Goal: Transaction & Acquisition: Purchase product/service

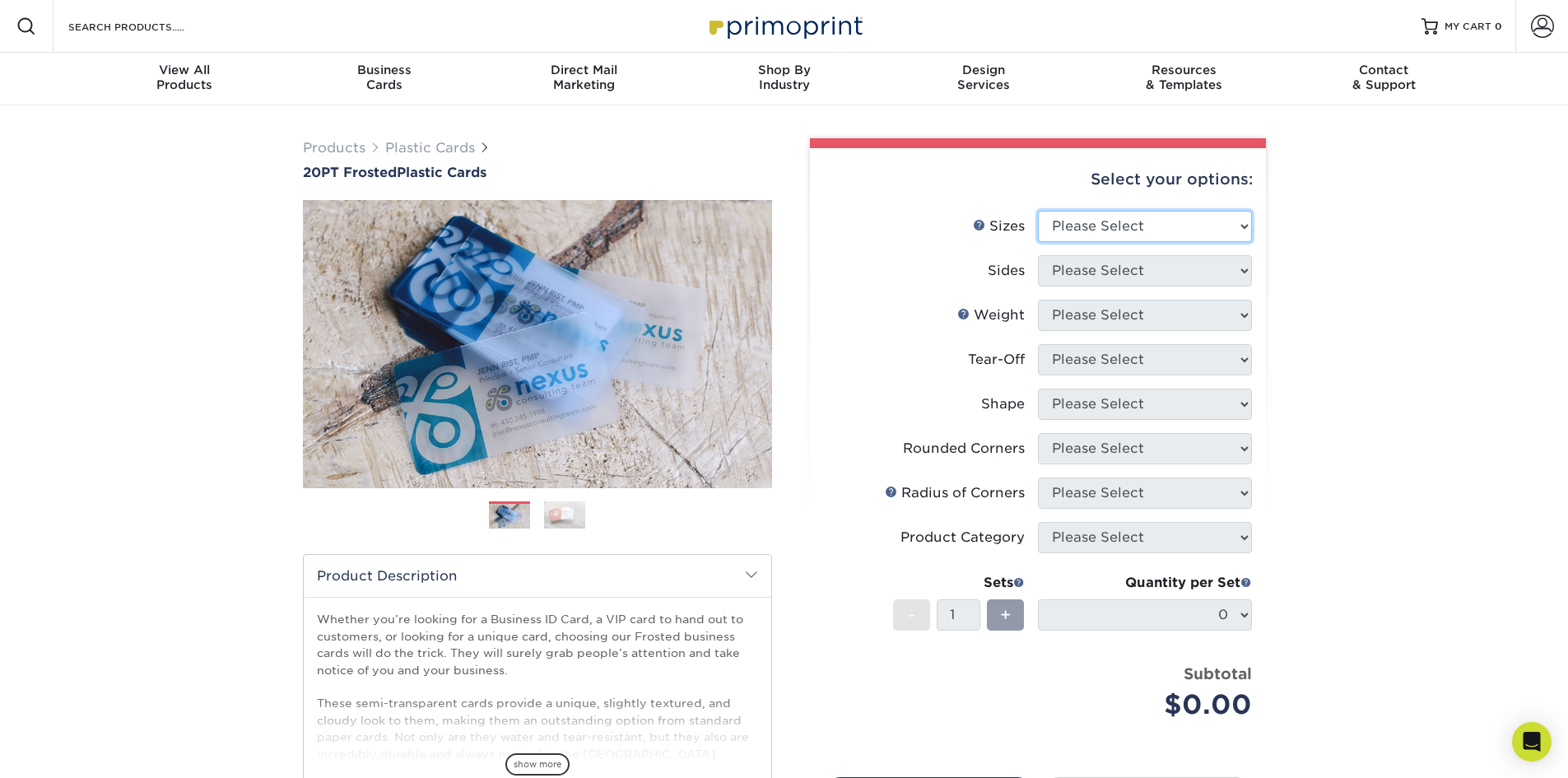
click at [1096, 221] on select "Please Select 2" x 3.5" 2" x 8" 2.12" x 3.375" 2.5" x 2.5" 4.25" x 6"" at bounding box center [1145, 226] width 214 height 31
select select "2.00x3.50"
click at [1038, 211] on select "Please Select 2" x 3.5" 2" x 8" 2.12" x 3.375" 2.5" x 2.5" 4.25" x 6"" at bounding box center [1145, 226] width 214 height 31
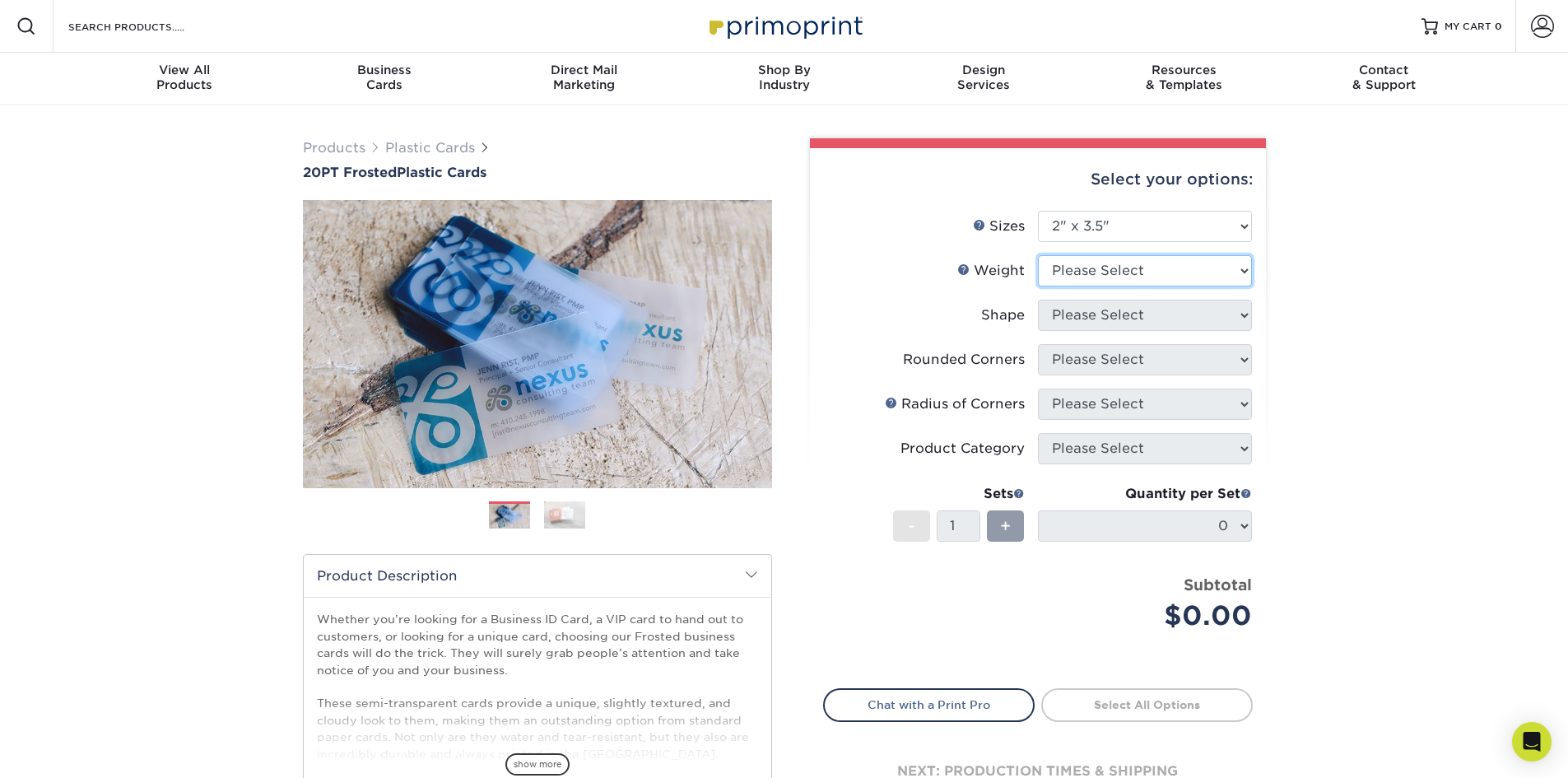
click at [1094, 270] on select "Please Select 20PT Frosted Plastic 20PT Frosted Plastic" at bounding box center [1145, 271] width 214 height 31
select select "20PT Frosted Plastic"
click at [1038, 255] on select "Please Select 20PT Frosted Plastic 20PT Frosted Plastic" at bounding box center [1145, 271] width 214 height 31
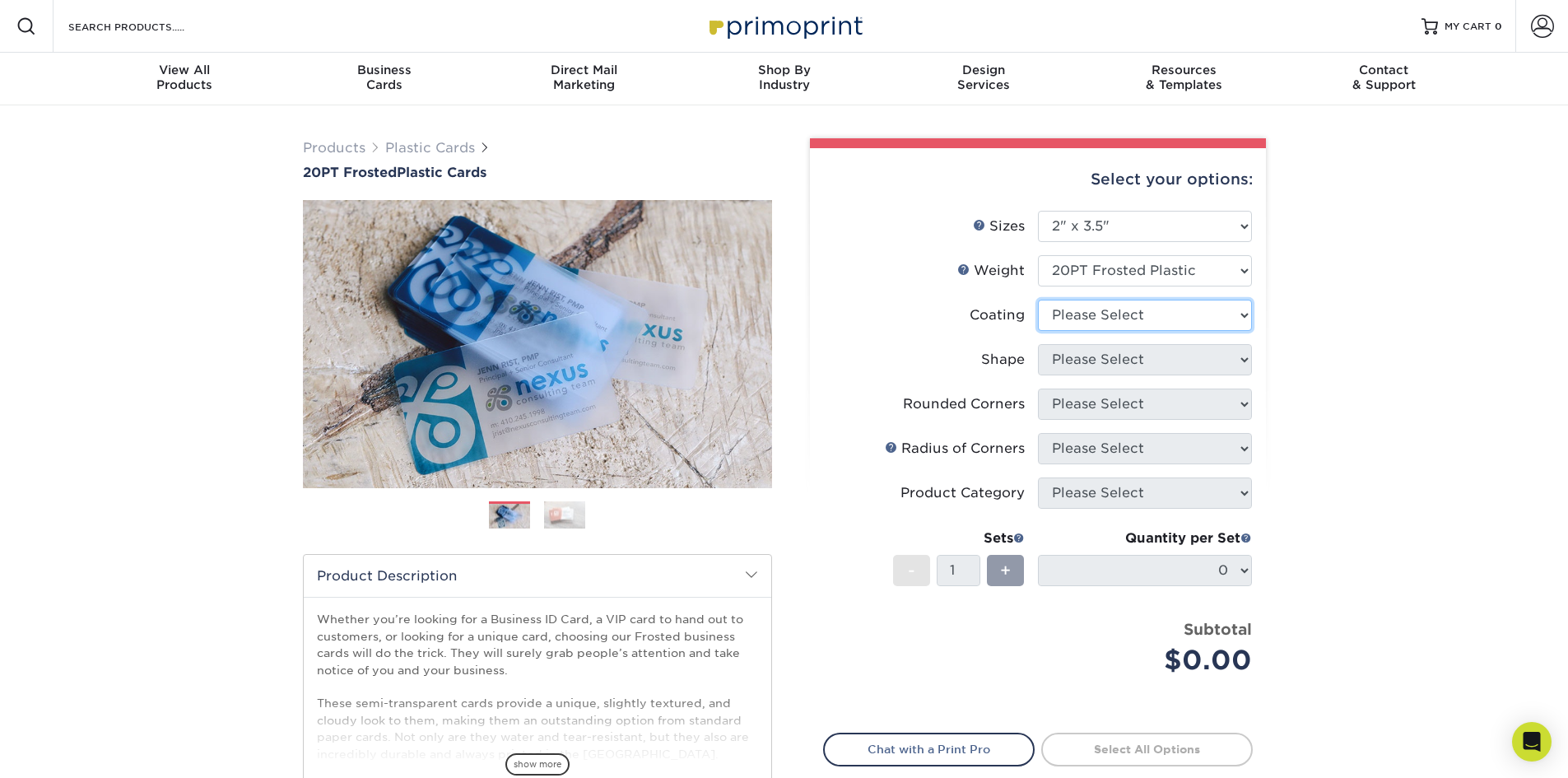
click at [1091, 316] on select at bounding box center [1145, 315] width 214 height 31
select select "3e7618de-abca-4bda-9f97-8b9129e913d8"
click at [1038, 299] on select at bounding box center [1145, 315] width 214 height 31
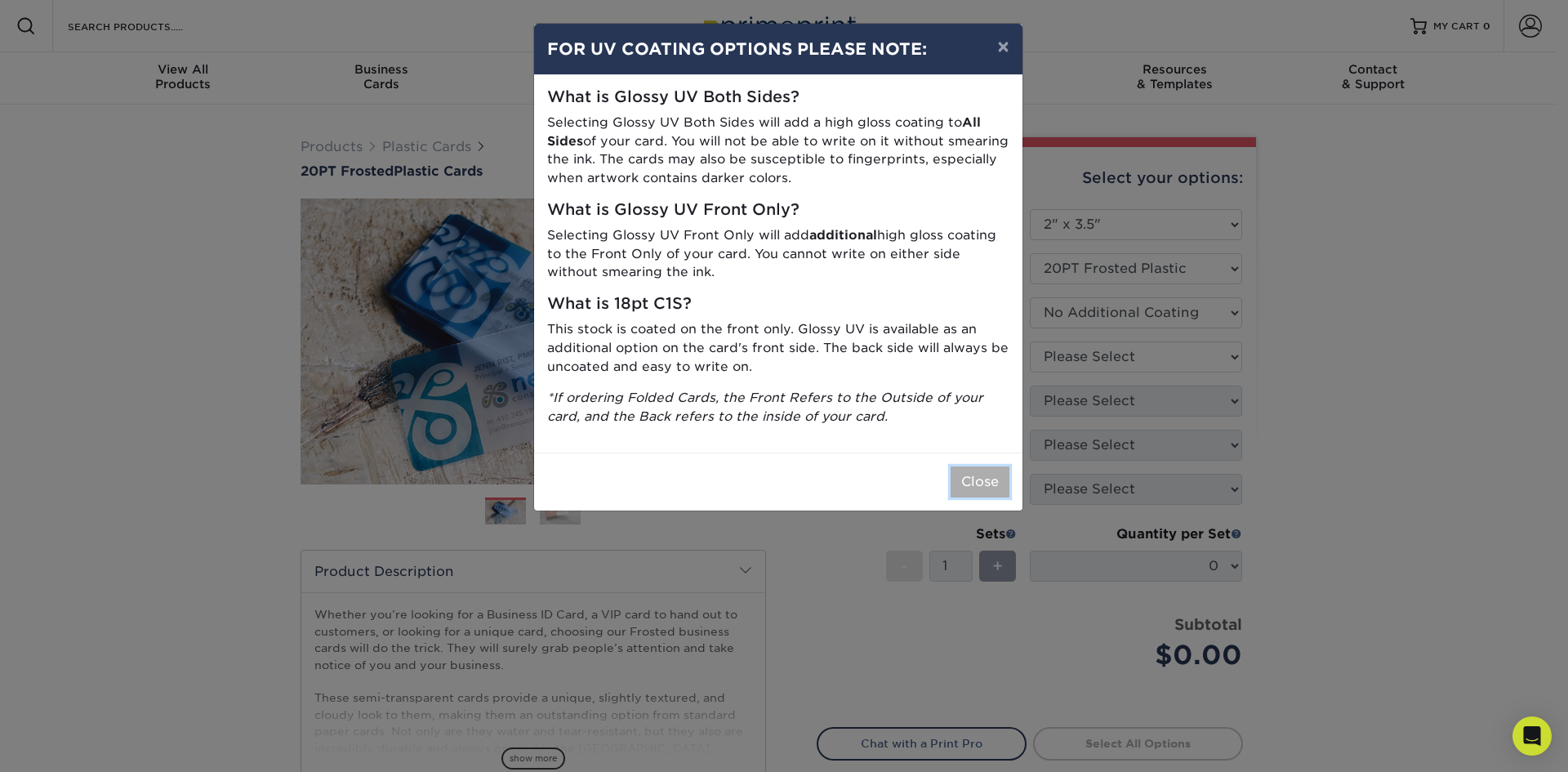
click at [978, 479] on button "Close" at bounding box center [980, 482] width 59 height 31
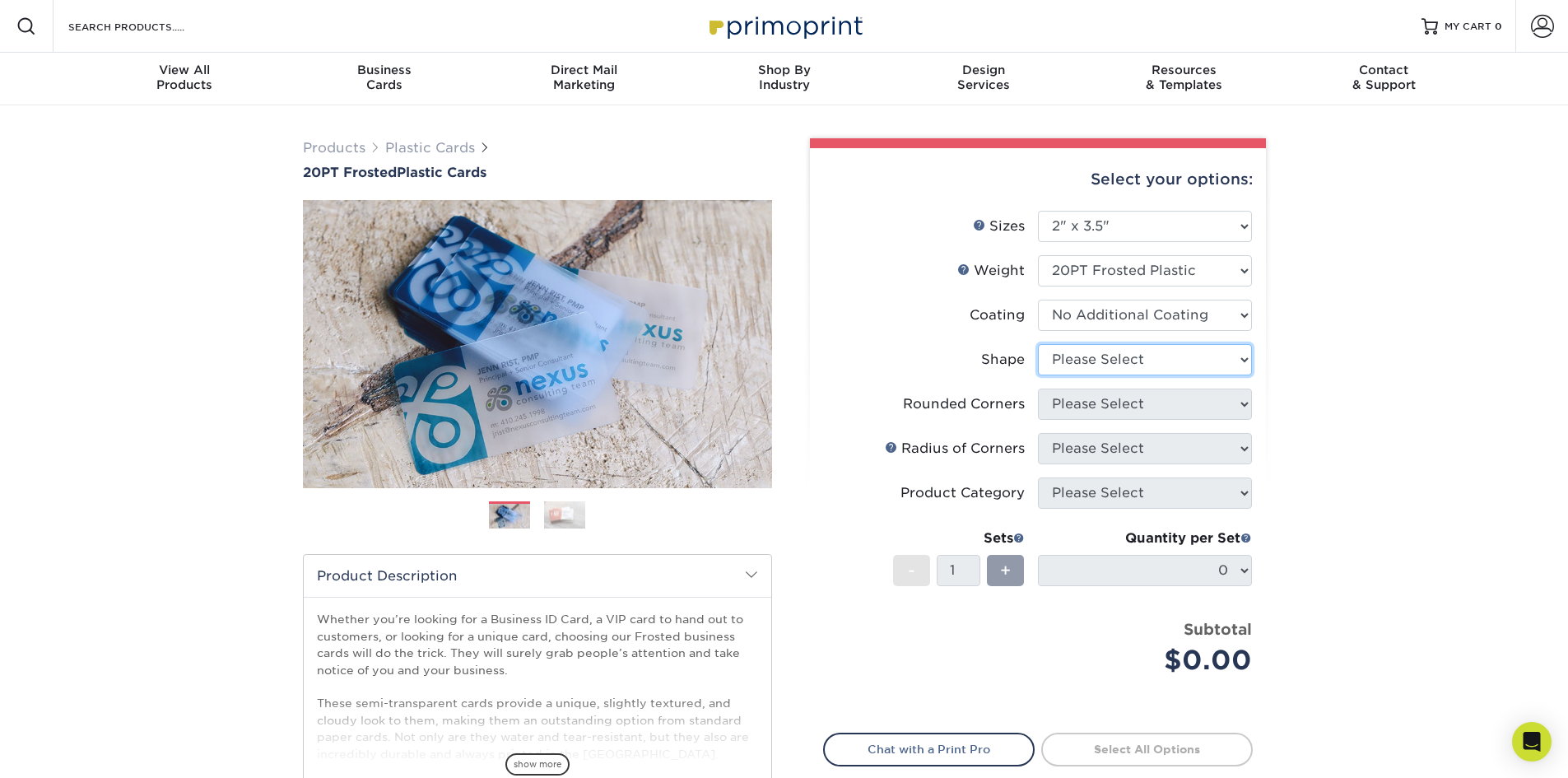
click at [1121, 357] on select "Please Select Oval Standard" at bounding box center [1145, 360] width 214 height 31
select select "standard"
click at [1038, 344] on select "Please Select Oval Standard" at bounding box center [1145, 360] width 214 height 31
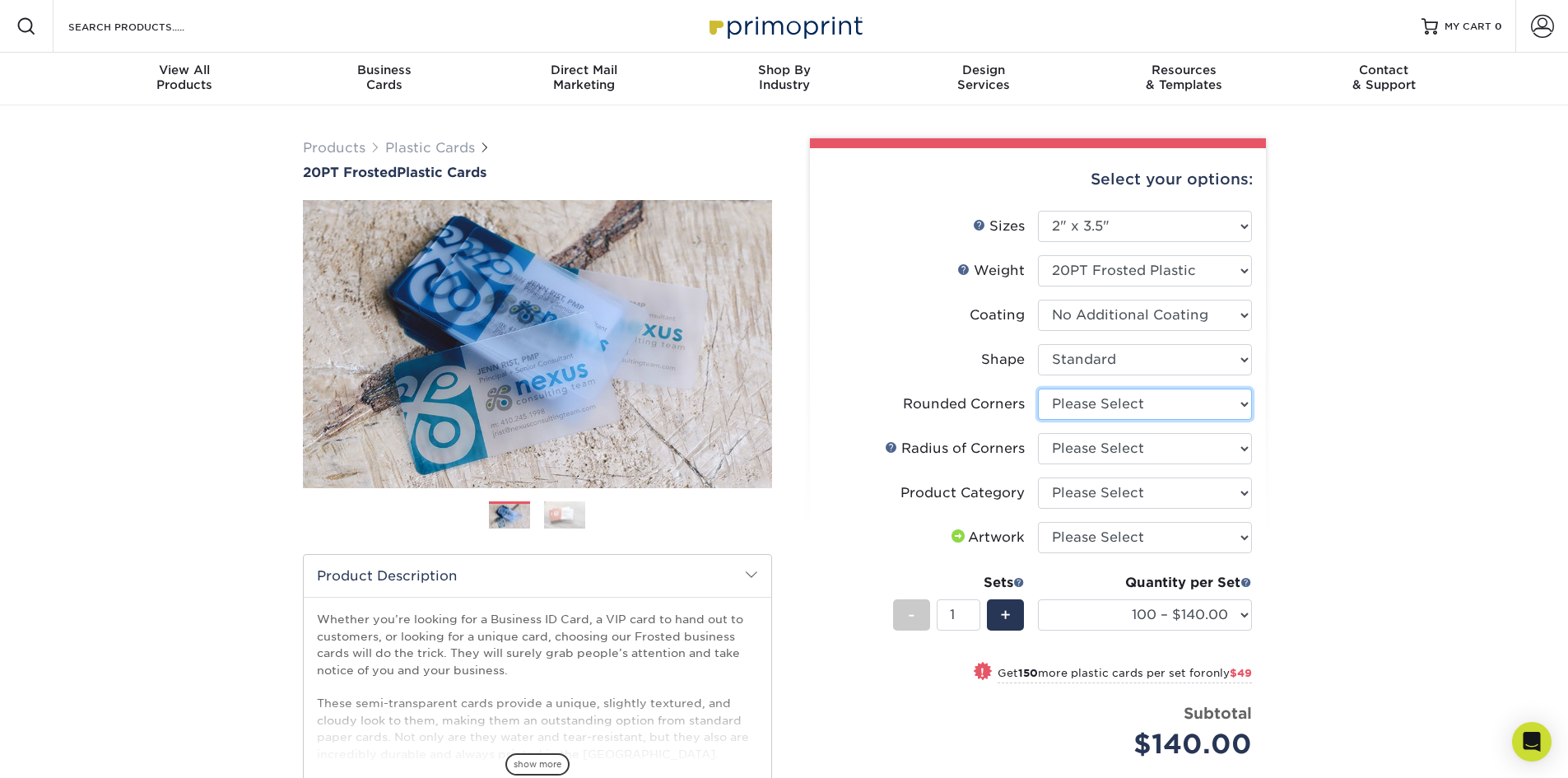
click at [1105, 405] on select "Please Select Yes - Round 4 Corners" at bounding box center [1145, 405] width 214 height 31
select select "7672df9e-0e0a-464d-8e1f-920c575e4da3"
click at [1038, 389] on select "Please Select Yes - Round 4 Corners" at bounding box center [1145, 405] width 214 height 31
click at [1227, 448] on select "Please Select Rounded 1/8" Rounded 1/4"" at bounding box center [1145, 448] width 214 height 31
select select "589680c7-ee9a-431b-9d12-d7aeb1386a97"
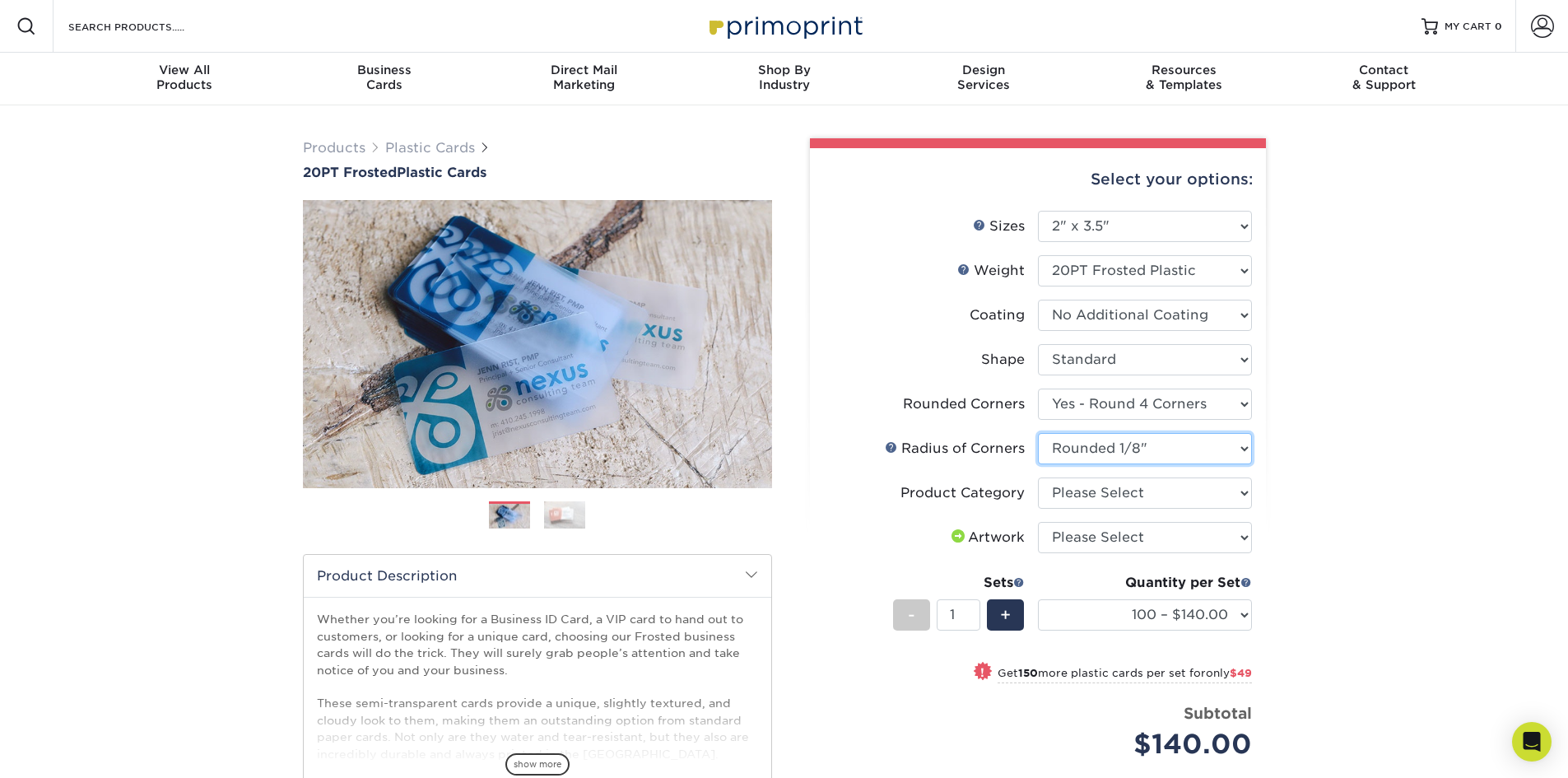
click at [1038, 433] on select "Please Select Rounded 1/8" Rounded 1/4"" at bounding box center [1145, 448] width 214 height 31
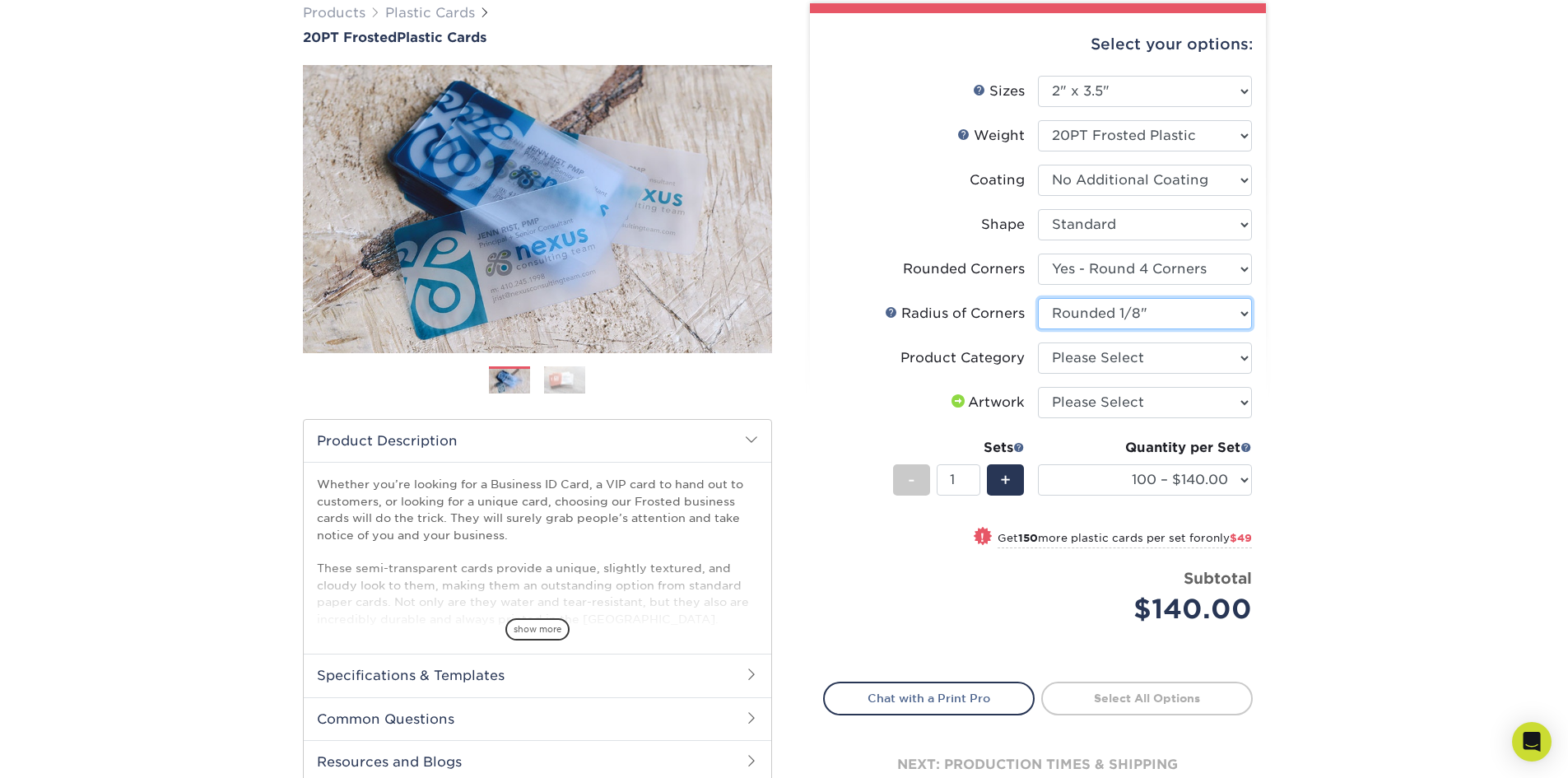
scroll to position [165, 0]
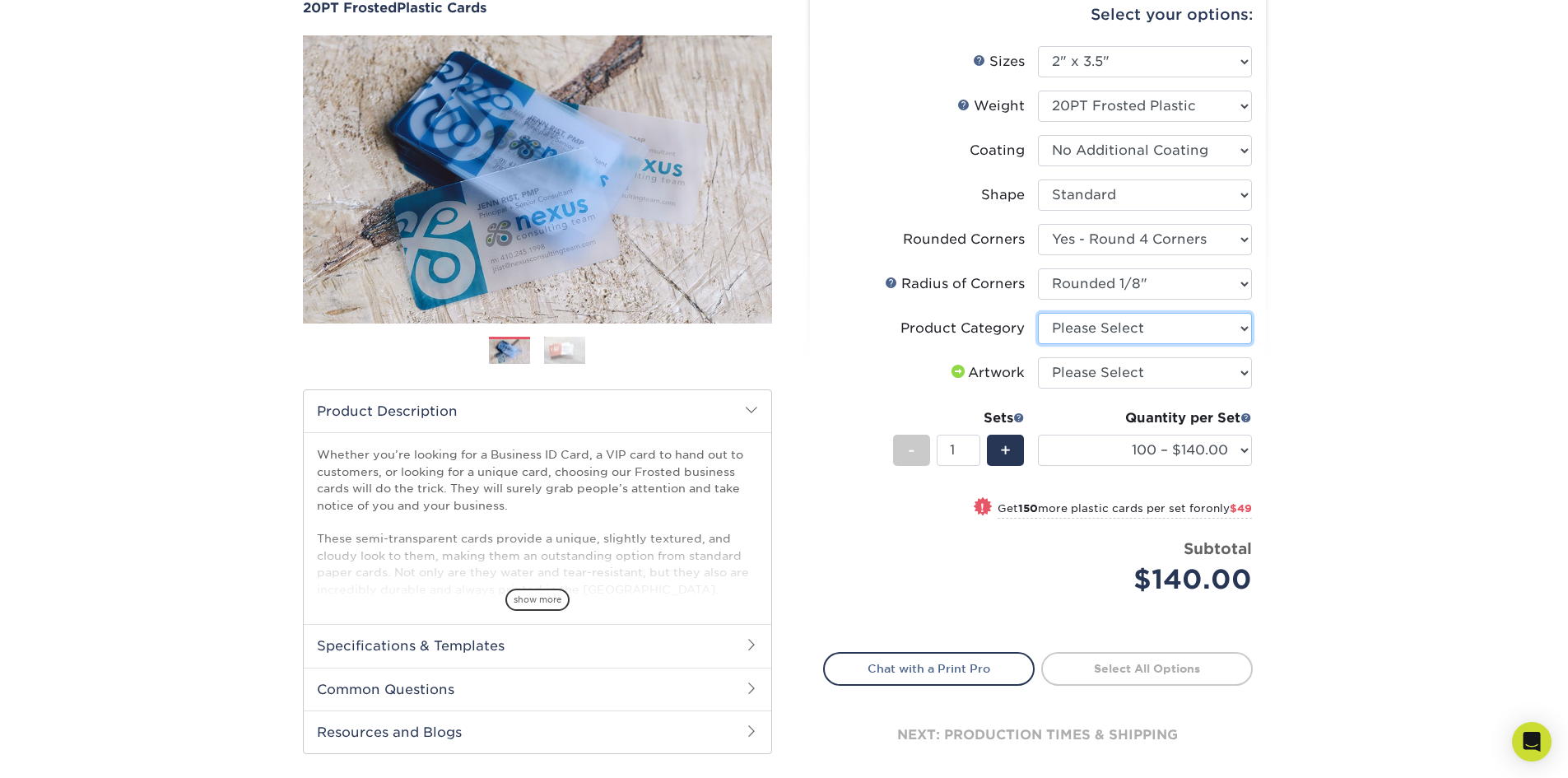
click at [1122, 331] on select "Please Select Business Cards" at bounding box center [1145, 329] width 214 height 31
select select "3b5148f1-0588-4f88-a218-97bcfdce65c1"
click at [1038, 313] on select "Please Select Business Cards" at bounding box center [1145, 329] width 214 height 31
click at [1104, 371] on select "Please Select I will upload files I need a design - $100" at bounding box center [1145, 373] width 214 height 31
select select "upload"
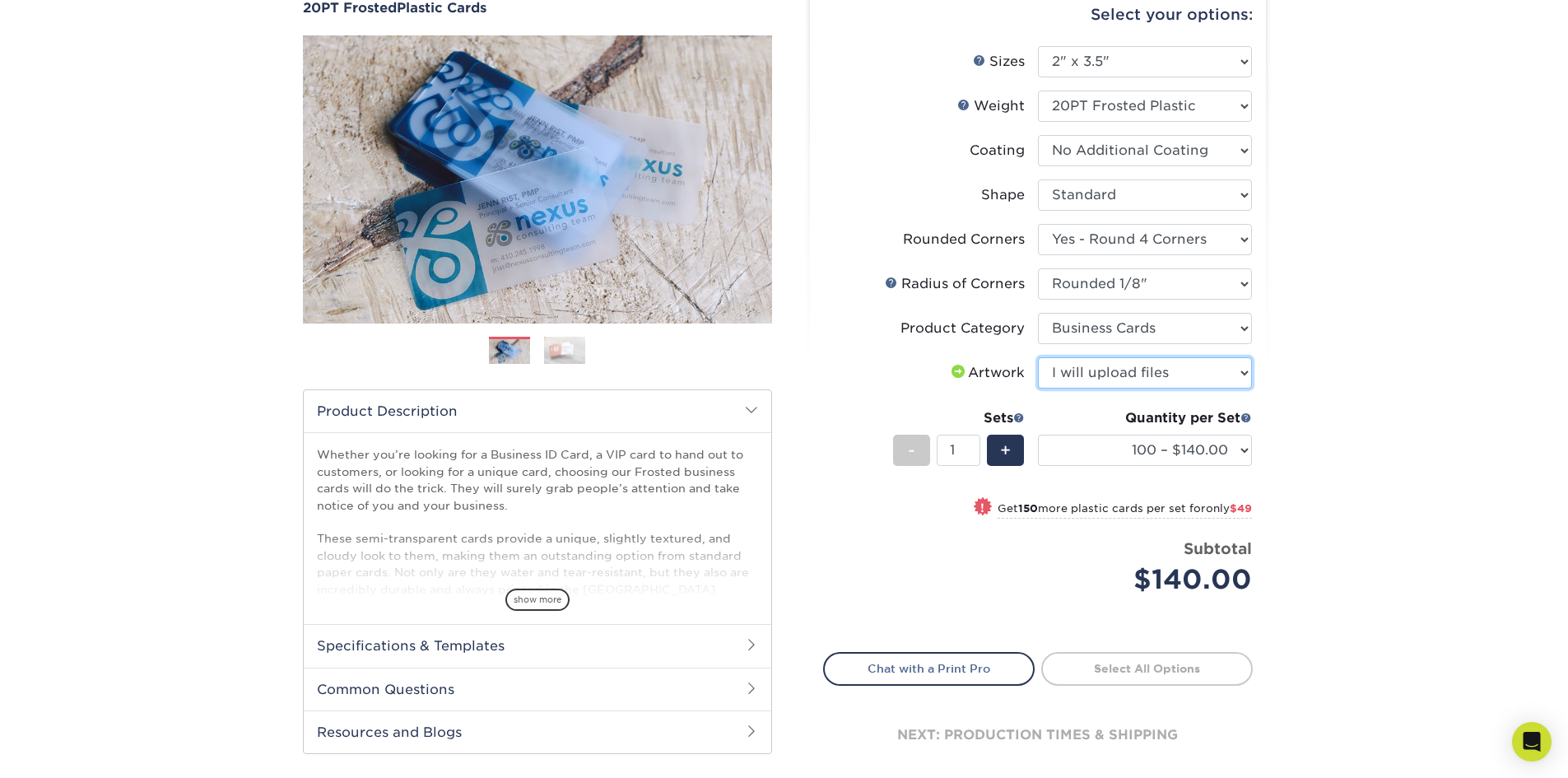
click at [1038, 357] on select "Please Select I will upload files I need a design - $100" at bounding box center [1145, 373] width 214 height 31
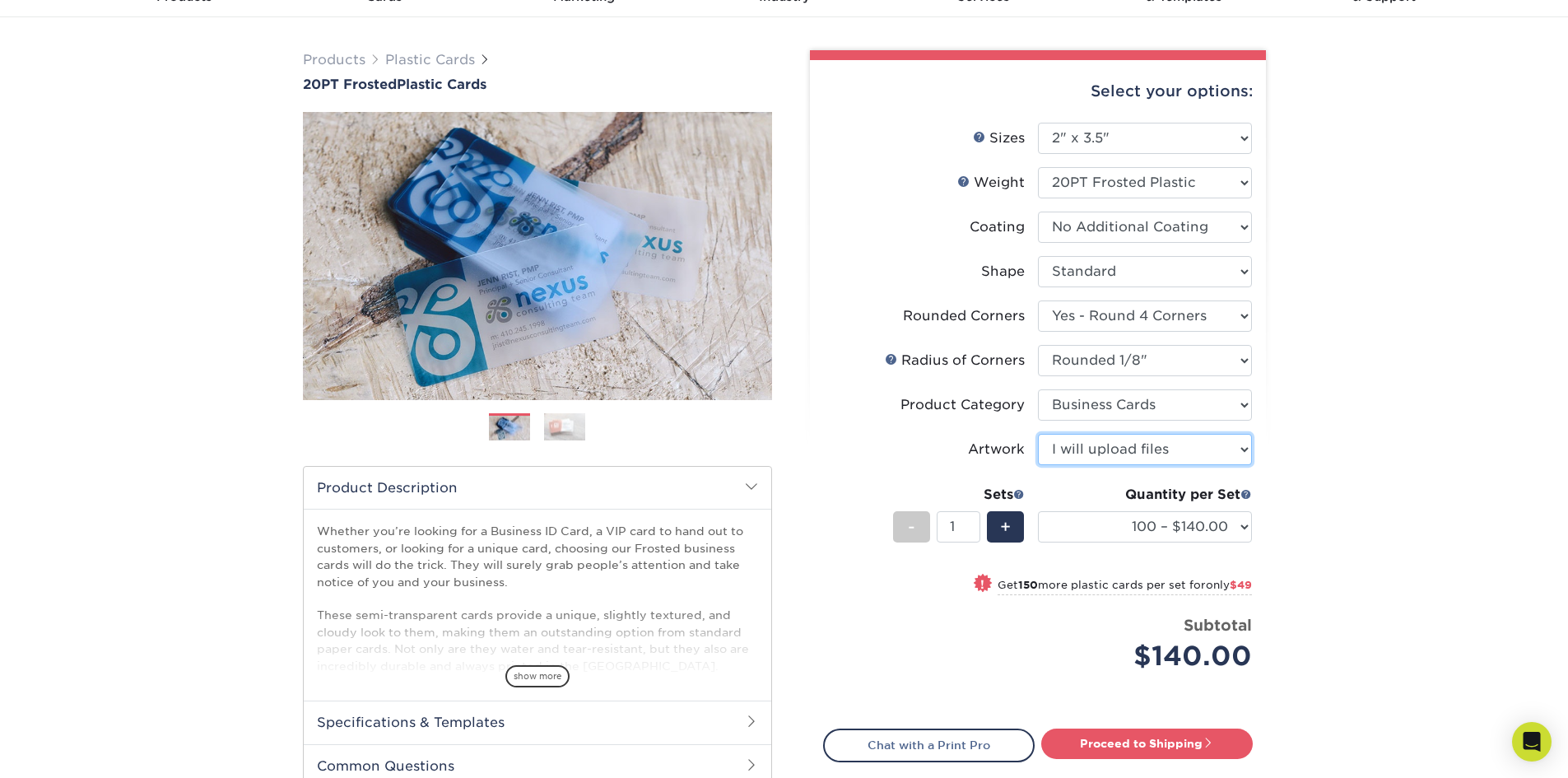
scroll to position [0, 0]
